Goal: Information Seeking & Learning: Find specific page/section

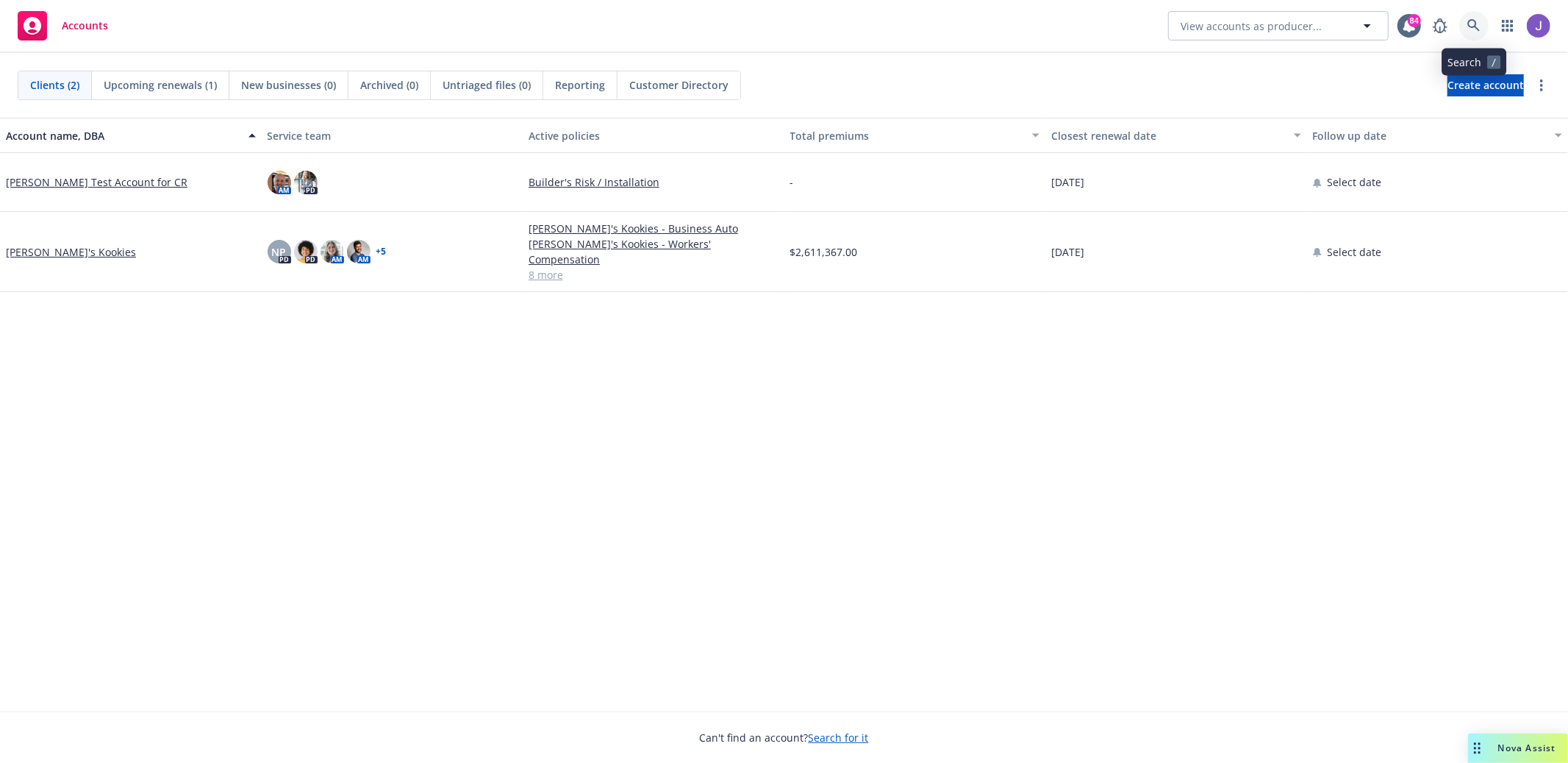
click at [1488, 20] on link at bounding box center [1474, 26] width 30 height 30
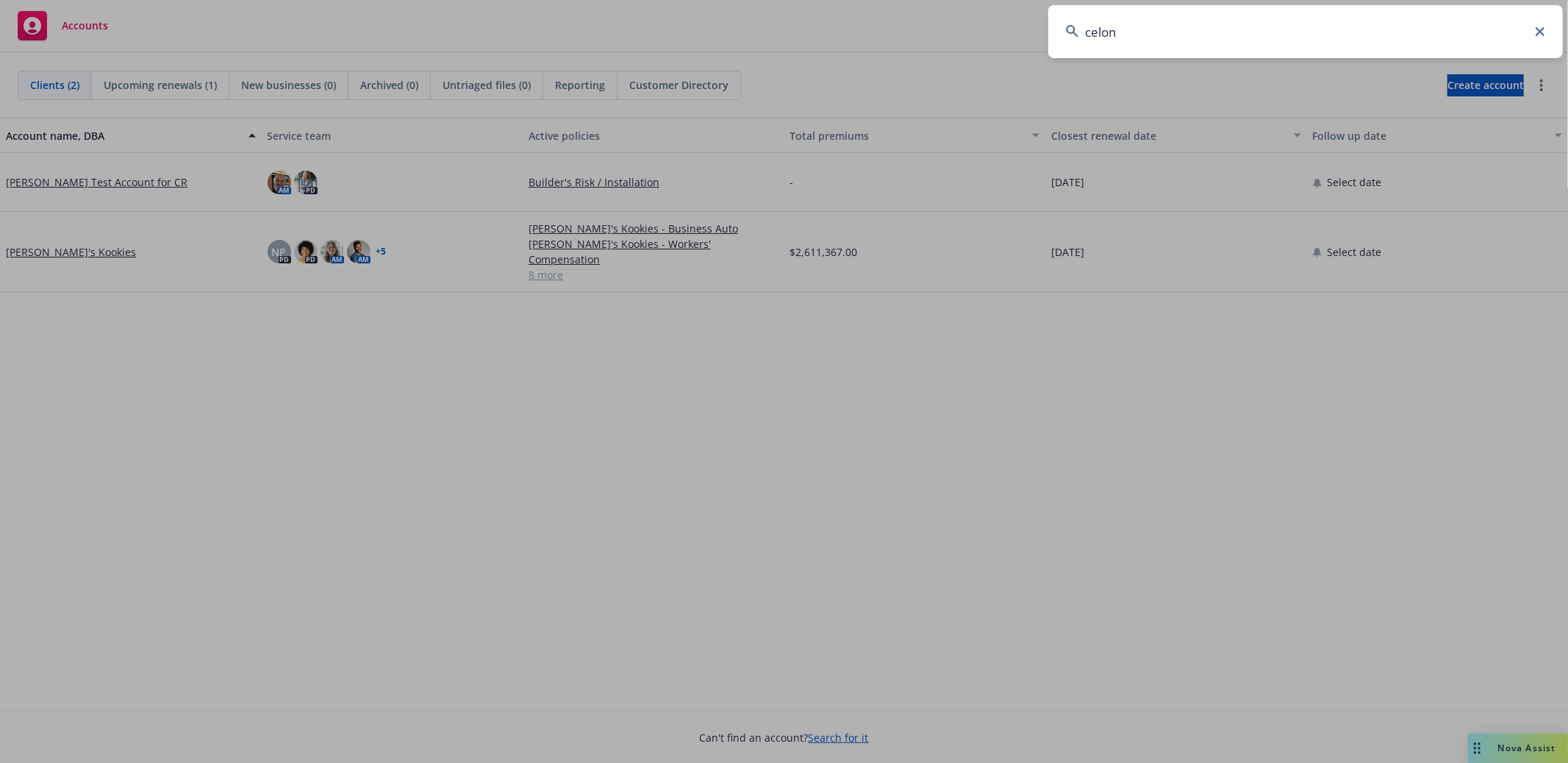
type input "[PERSON_NAME]"
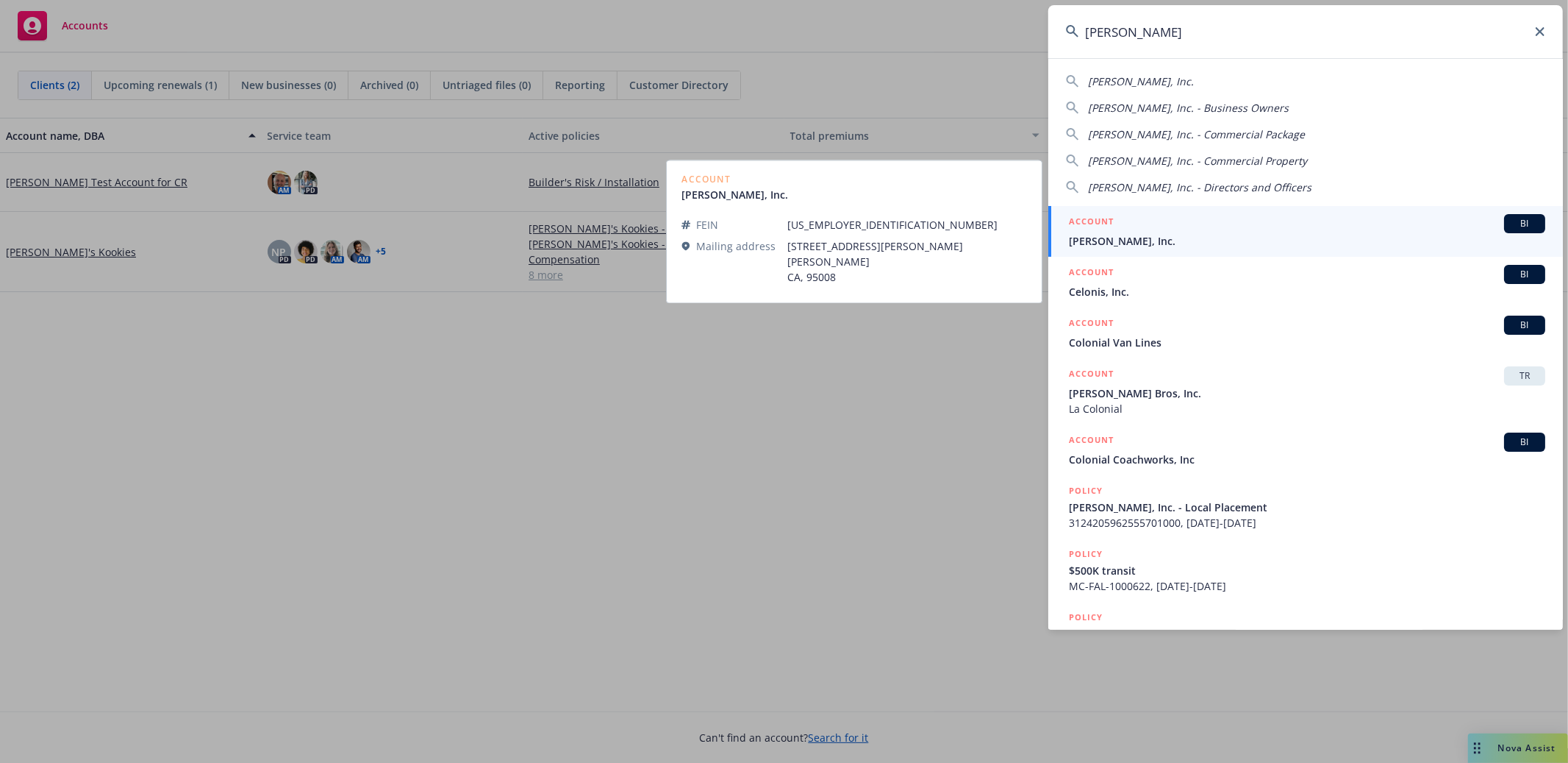
click at [1161, 227] on div "ACCOUNT BI" at bounding box center [1307, 223] width 476 height 19
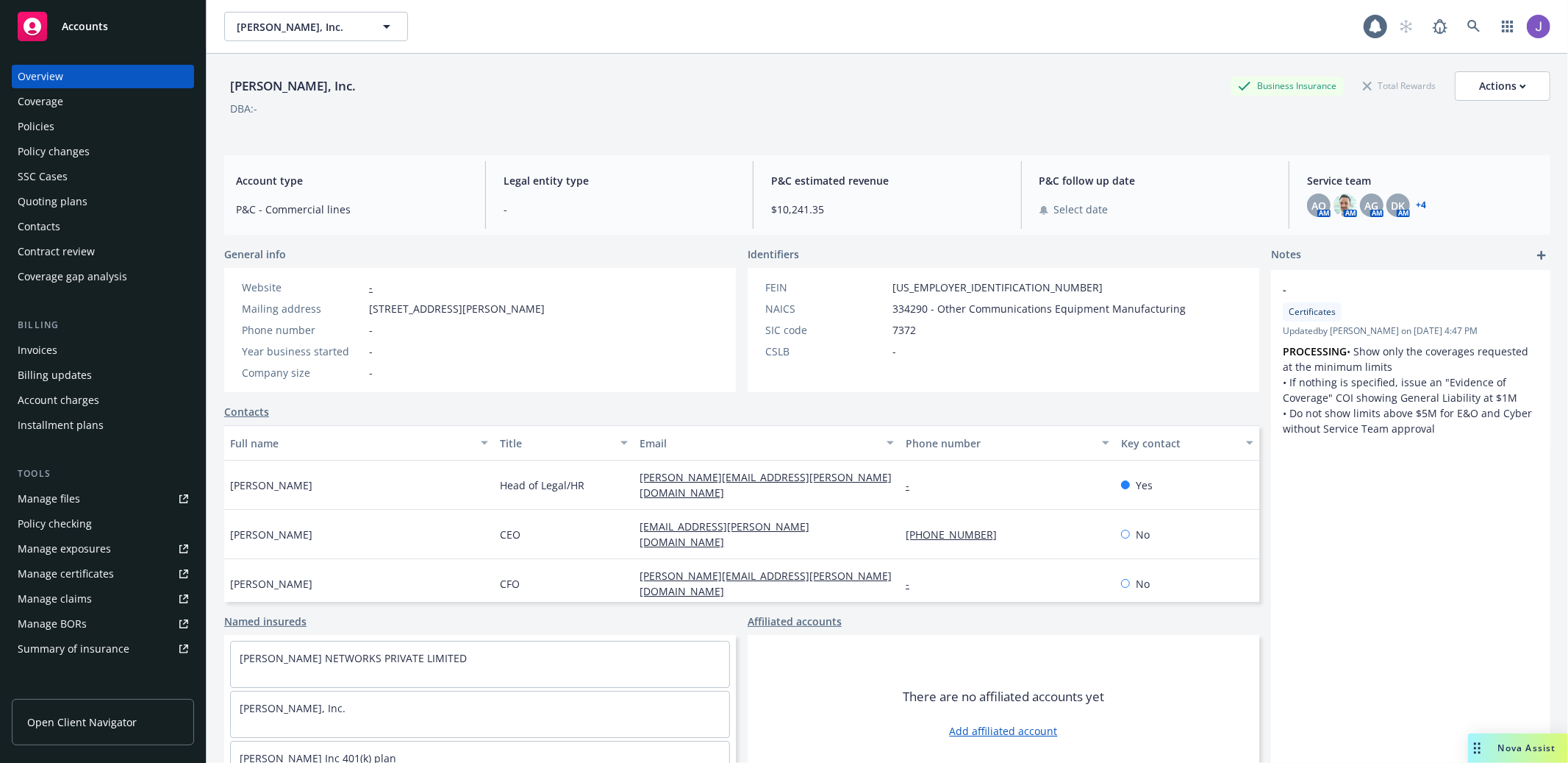
click at [89, 124] on div "Policies" at bounding box center [103, 126] width 171 height 23
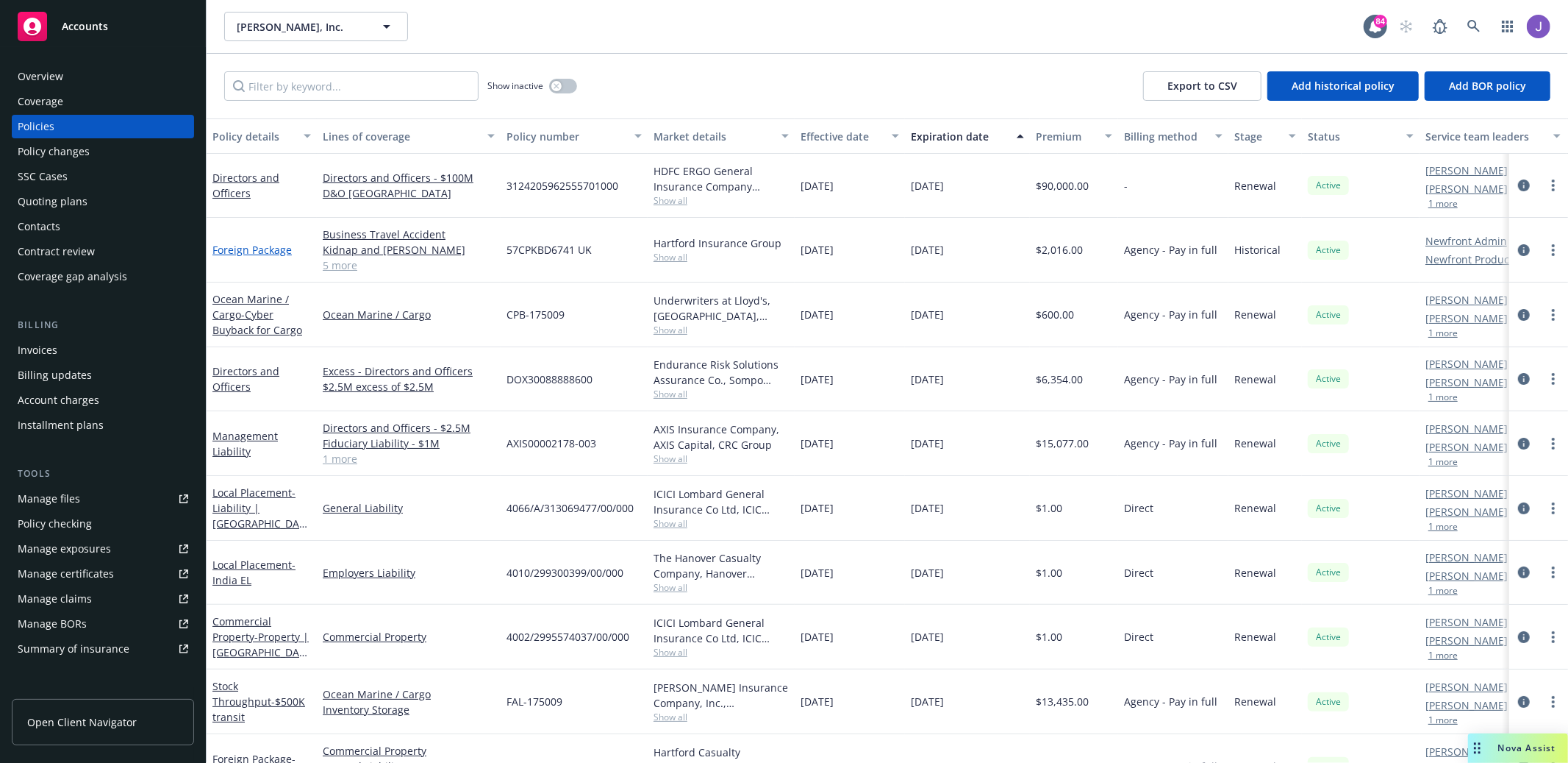
click at [258, 252] on link "Foreign Package" at bounding box center [253, 249] width 80 height 14
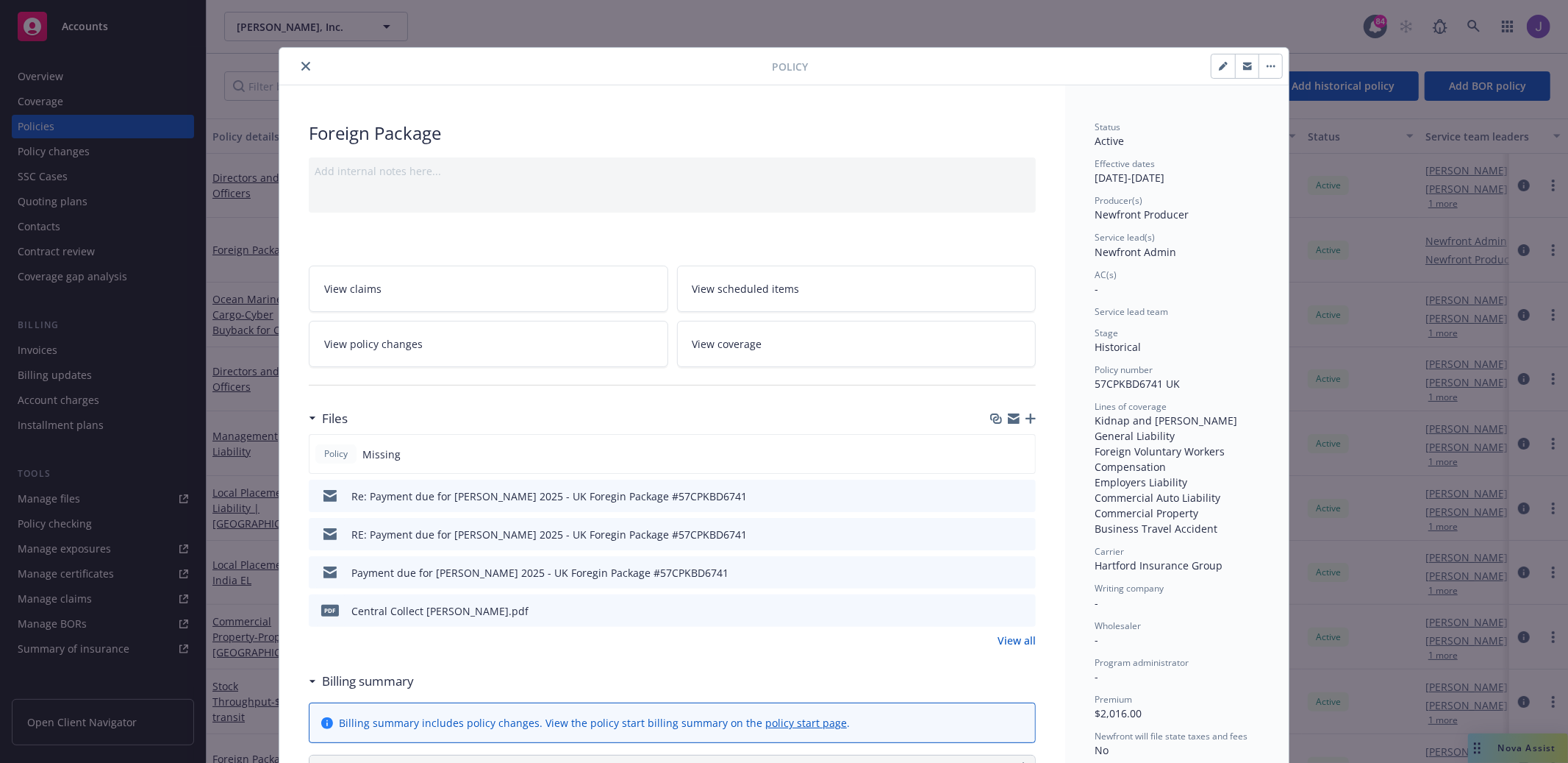
click at [1354, 373] on div "Policy Foreign Package Add internal notes here... View claims View scheduled it…" at bounding box center [784, 381] width 1568 height 763
